Goal: Navigation & Orientation: Find specific page/section

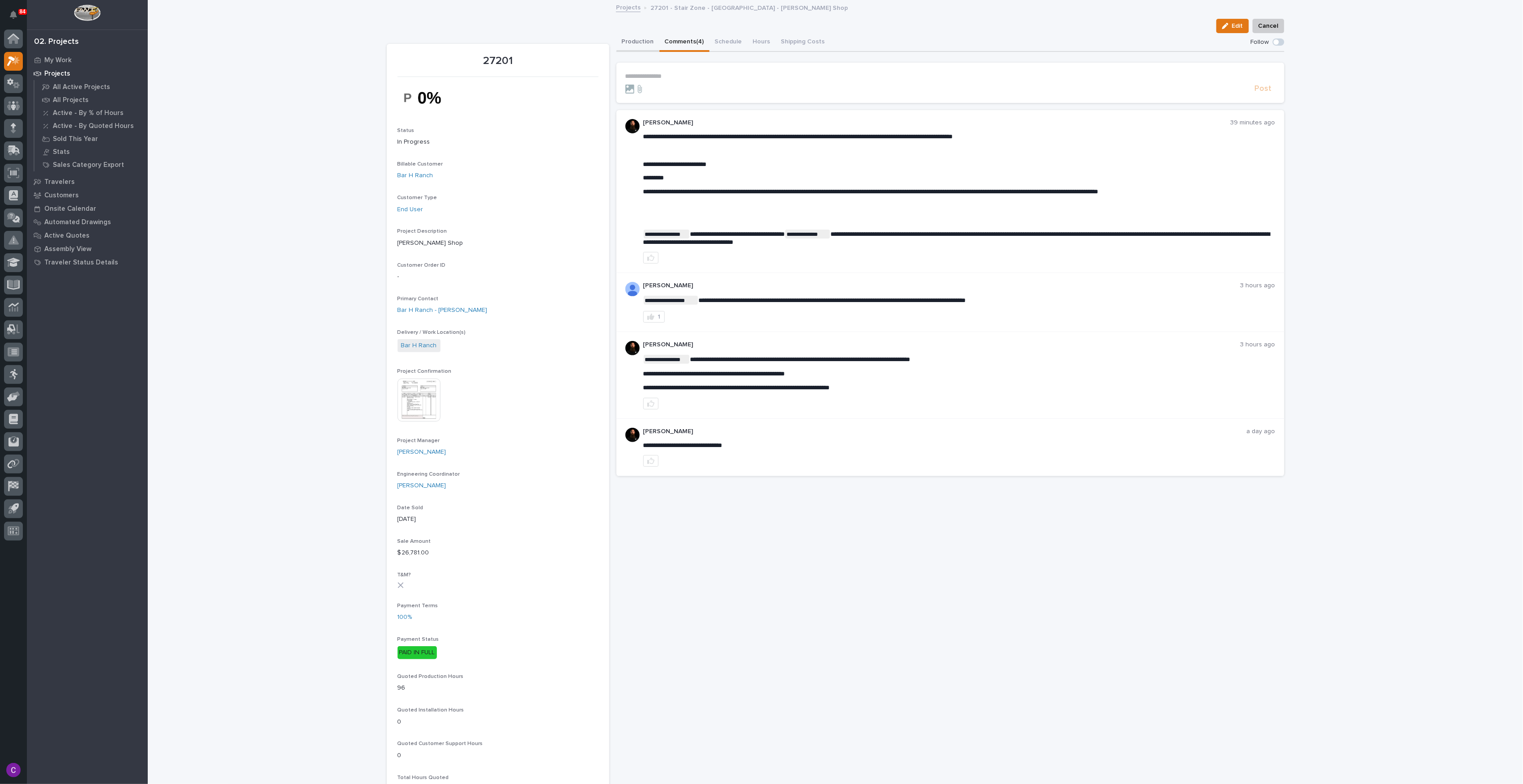
click at [631, 43] on button "Production" at bounding box center [638, 42] width 43 height 19
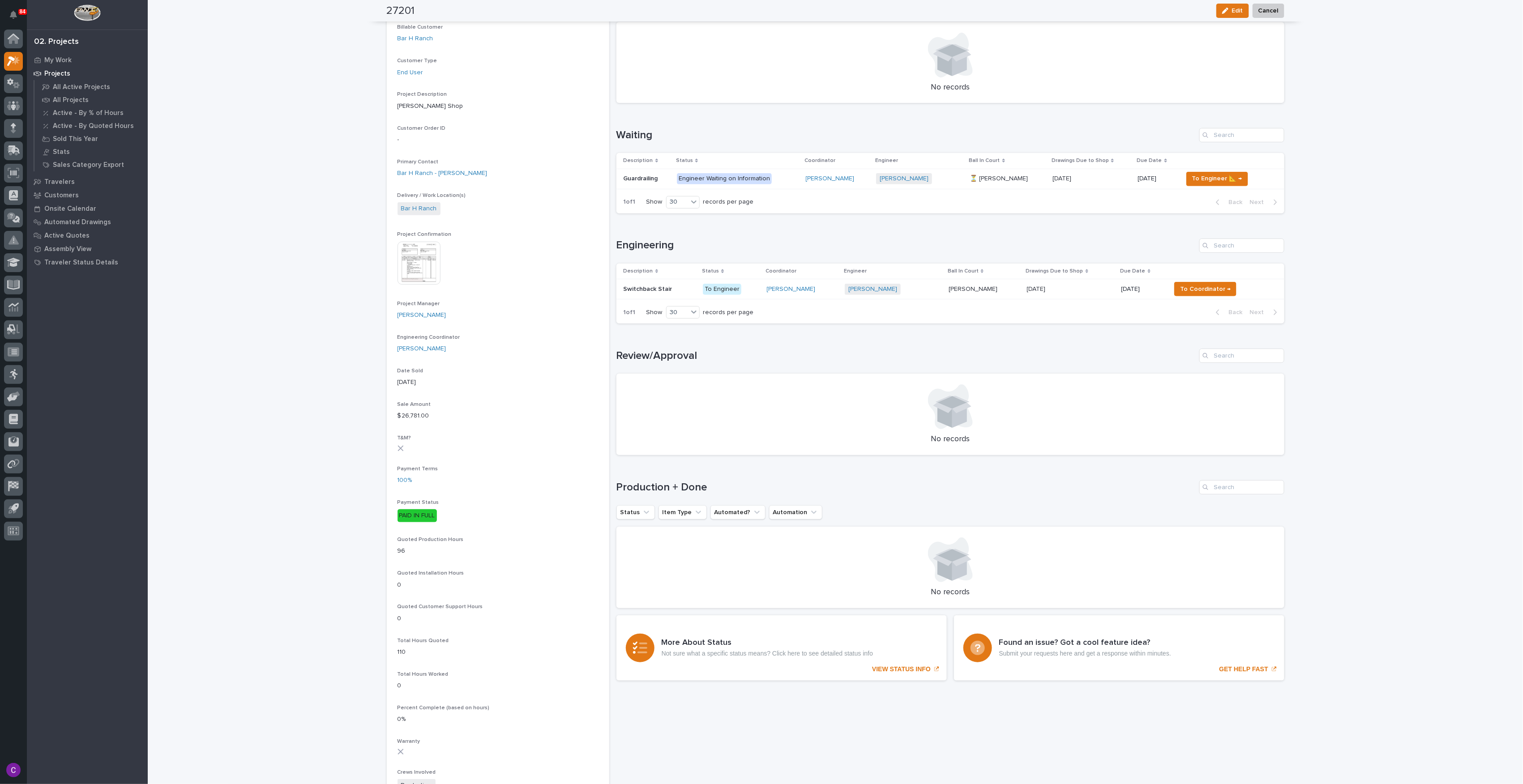
scroll to position [119, 0]
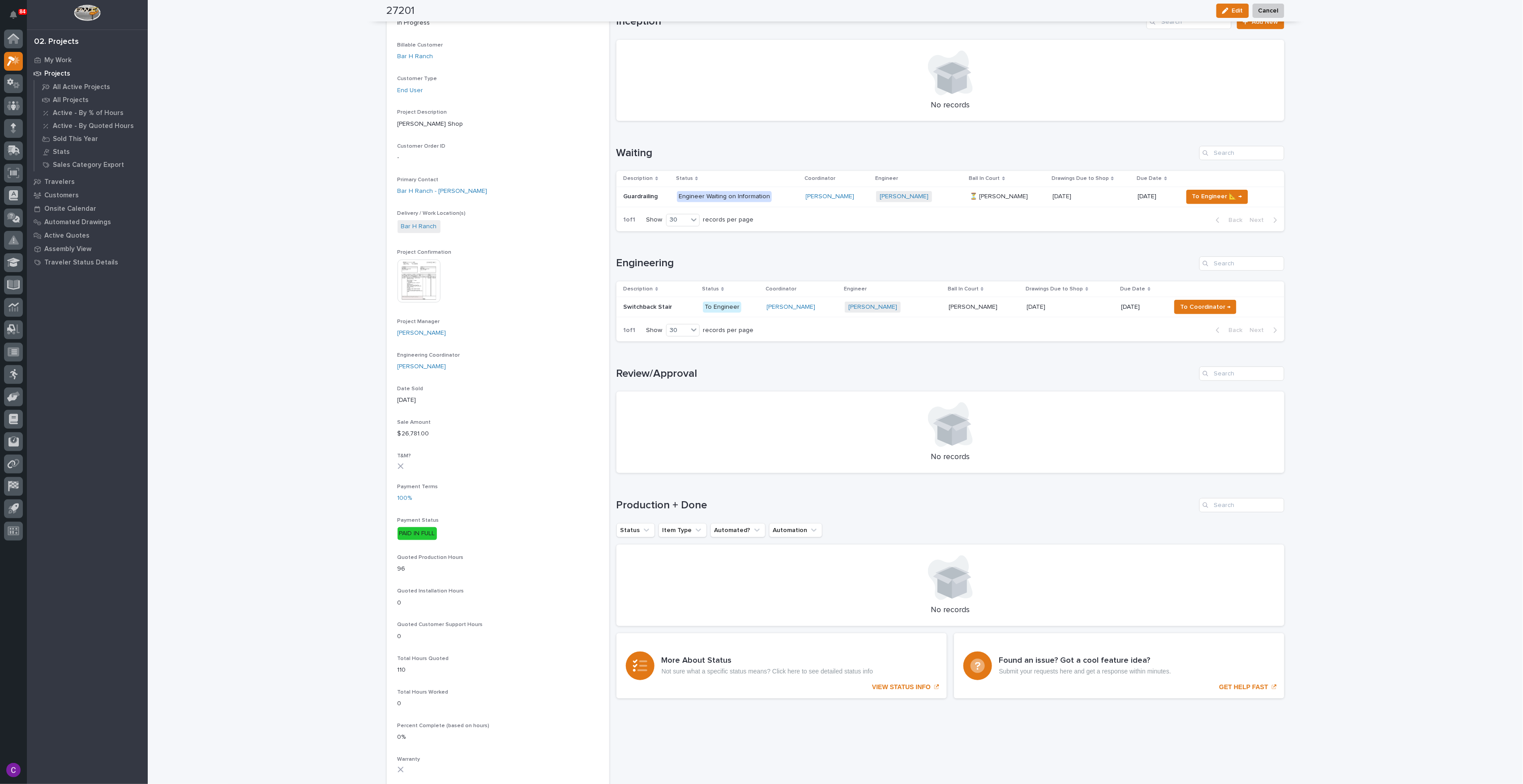
click at [1082, 309] on p at bounding box center [1070, 307] width 87 height 8
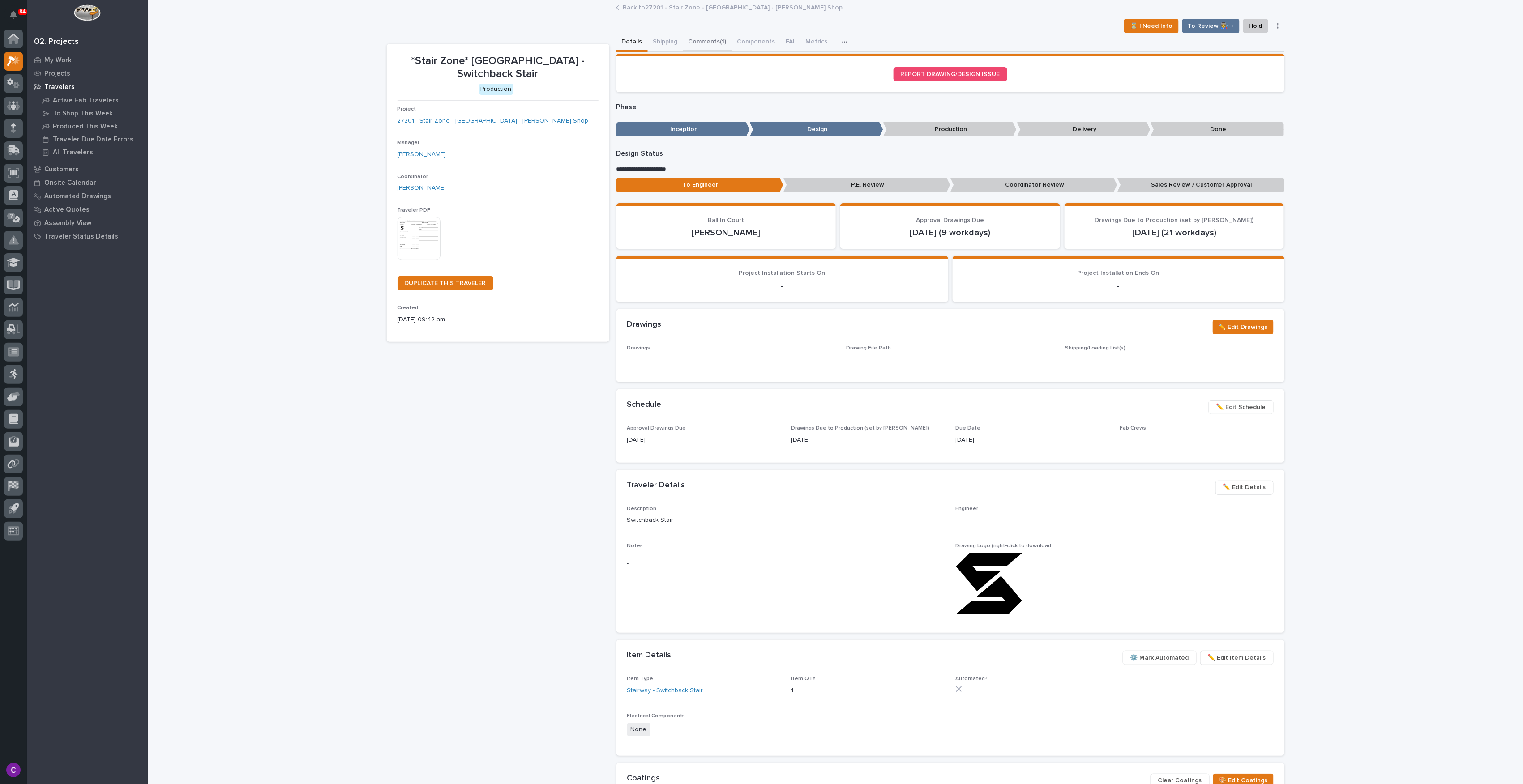
click at [708, 46] on button "Comments (1)" at bounding box center [708, 42] width 48 height 19
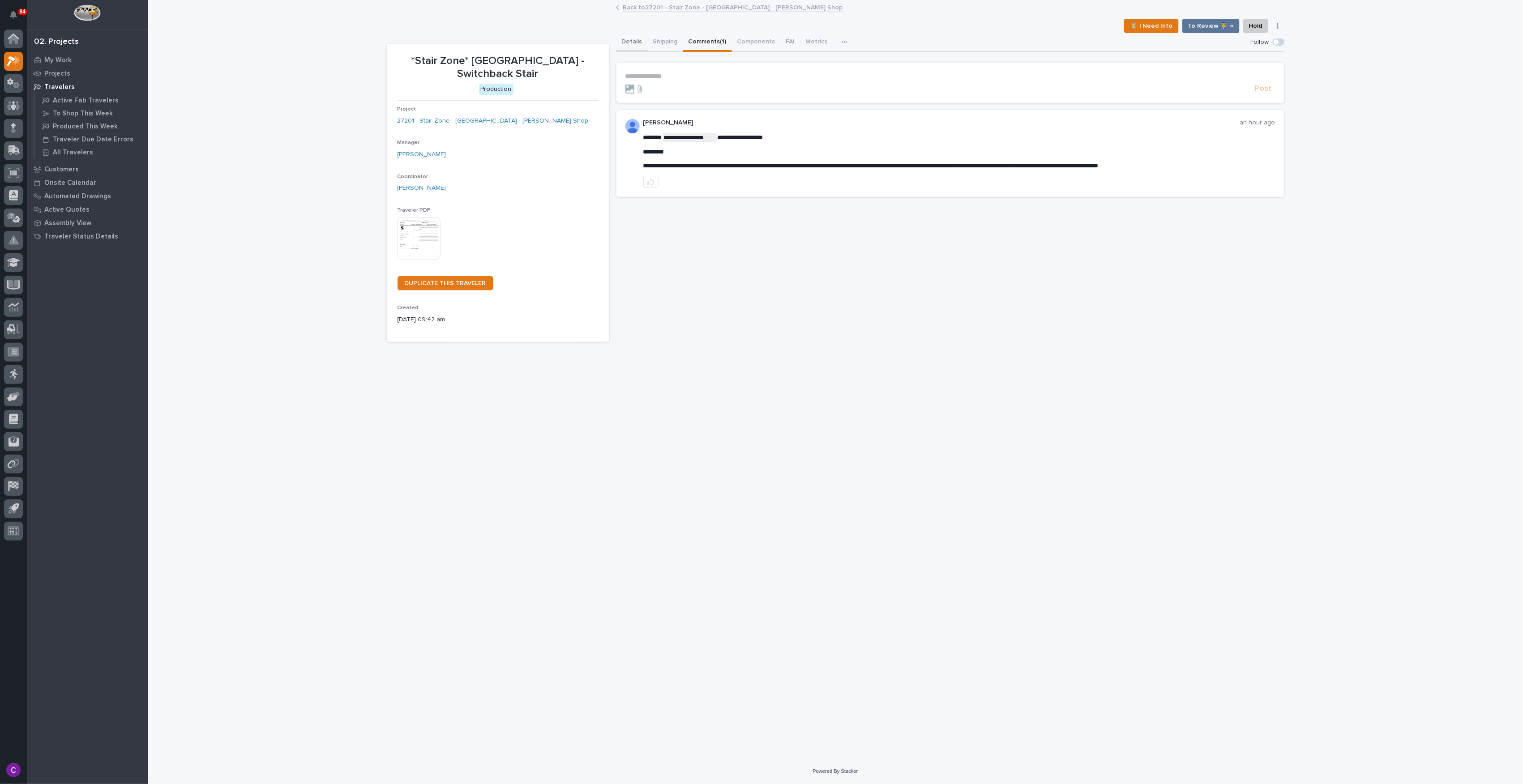
click at [640, 51] on button "Details" at bounding box center [632, 42] width 31 height 19
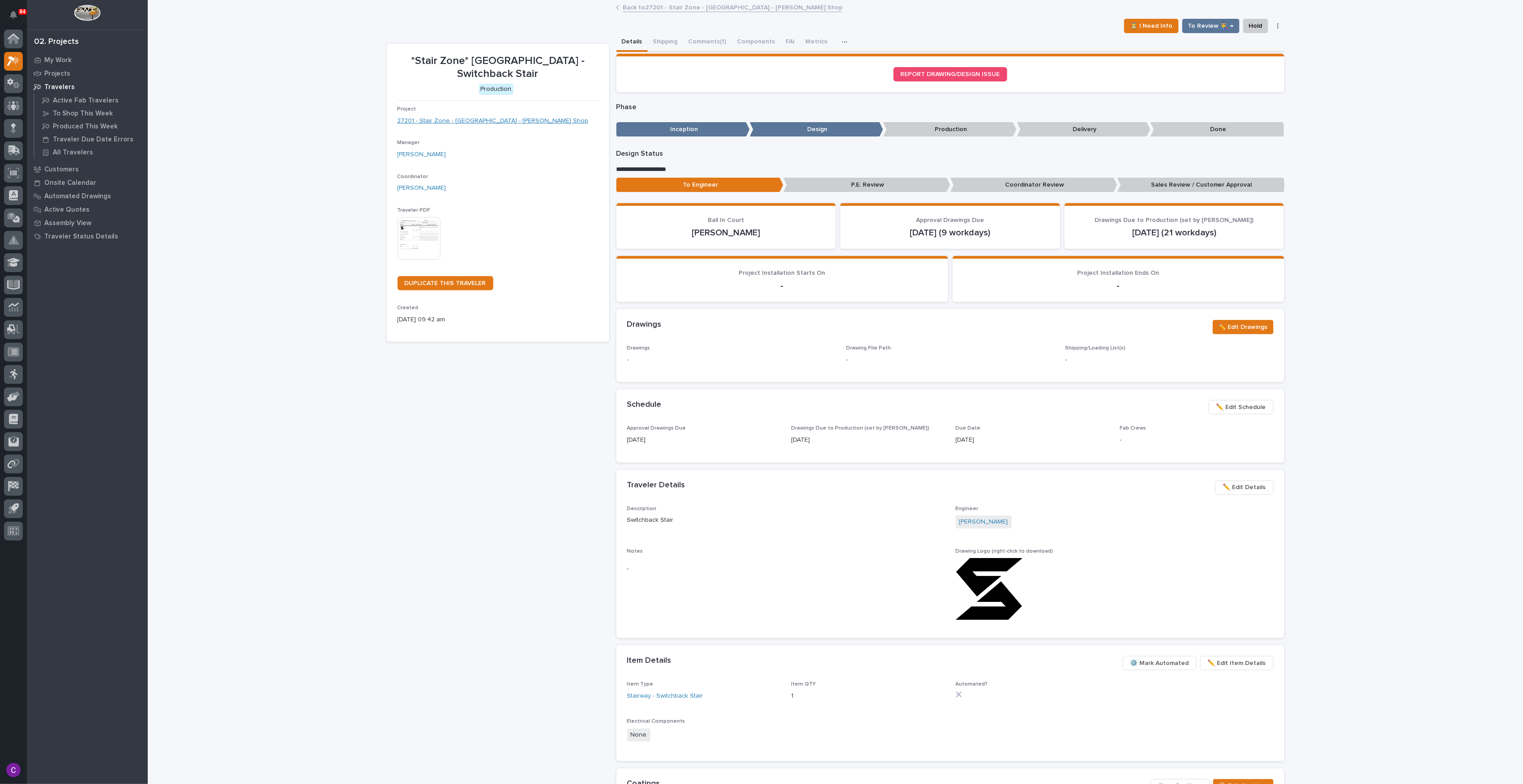
click at [479, 124] on link "27201 - Stair Zone - [GEOGRAPHIC_DATA] - [PERSON_NAME] Shop" at bounding box center [492, 121] width 191 height 9
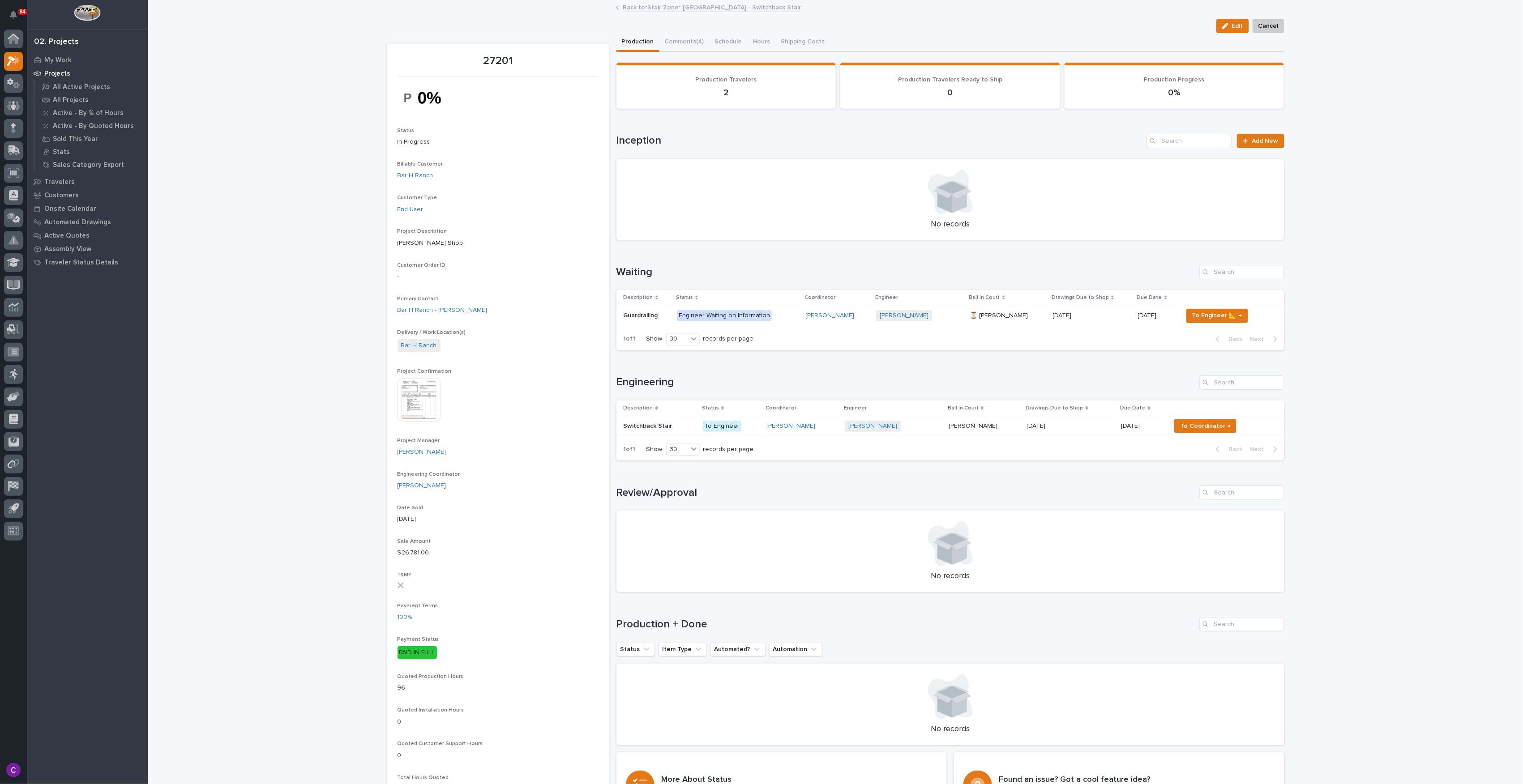
click at [953, 321] on div "[PERSON_NAME] + 0" at bounding box center [919, 315] width 86 height 18
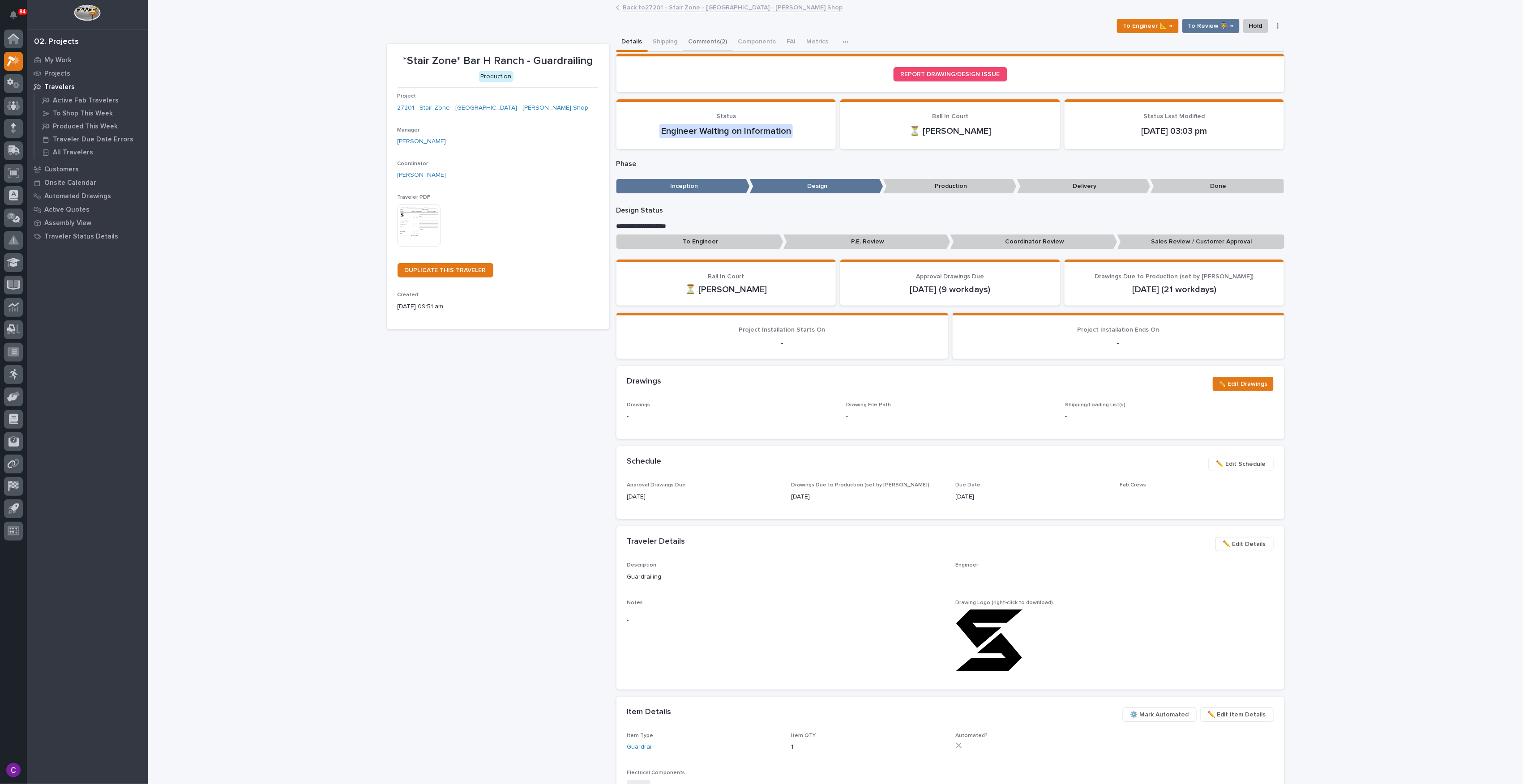
click at [693, 46] on button "Comments (2)" at bounding box center [708, 42] width 50 height 19
